Goal: Task Accomplishment & Management: Manage account settings

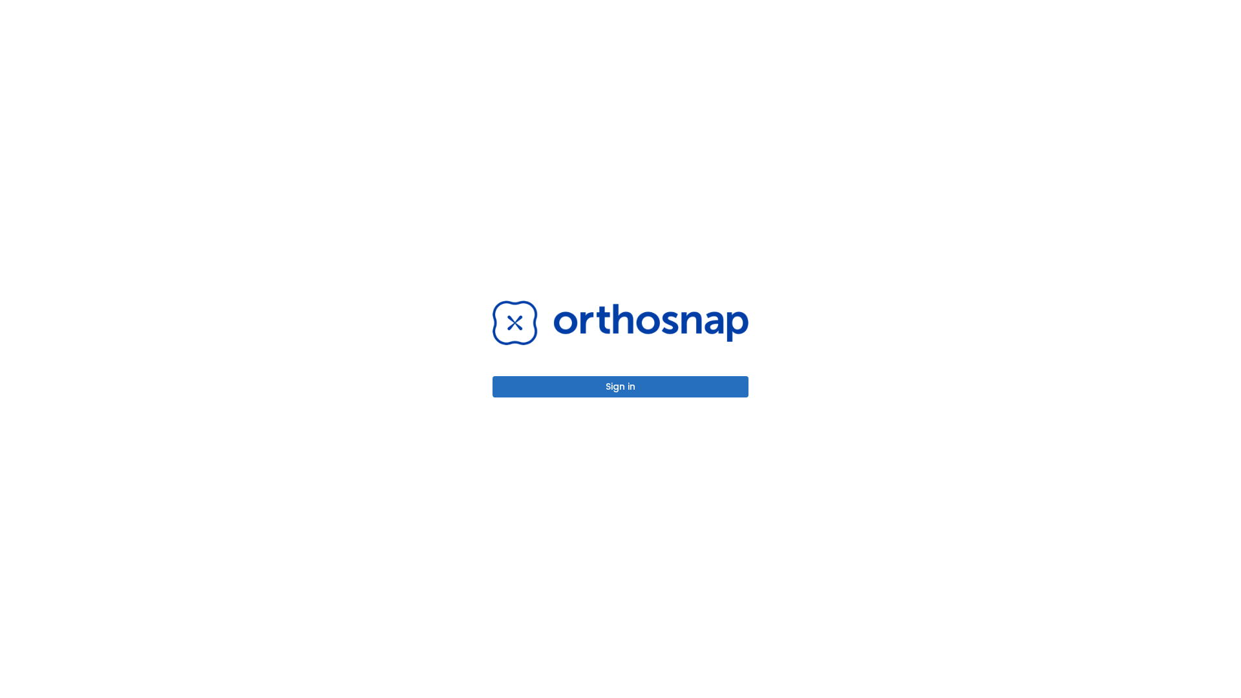
click at [621, 387] on button "Sign in" at bounding box center [621, 386] width 256 height 21
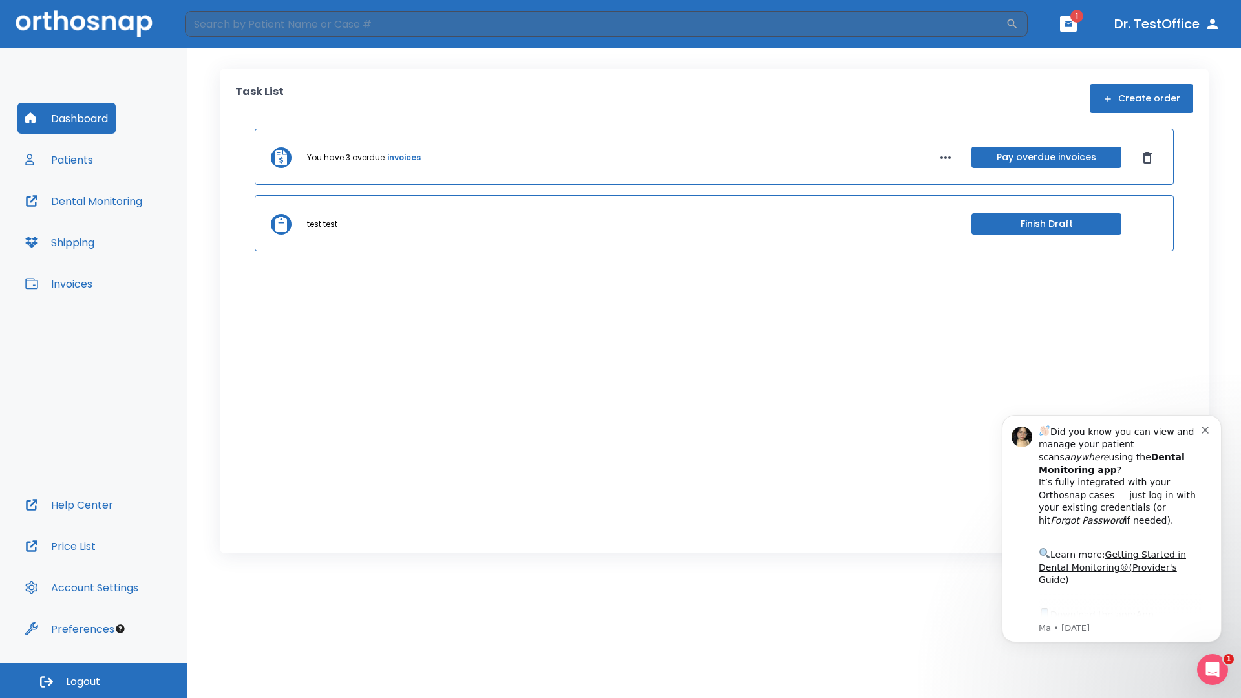
click at [94, 681] on span "Logout" at bounding box center [83, 682] width 34 height 14
